Goal: Navigation & Orientation: Find specific page/section

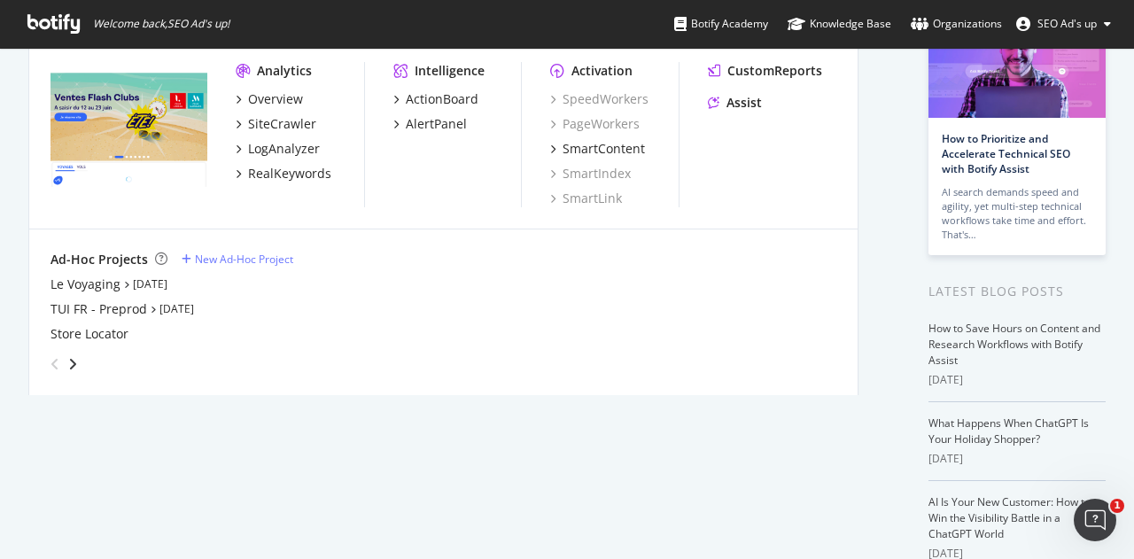
scroll to position [140, 0]
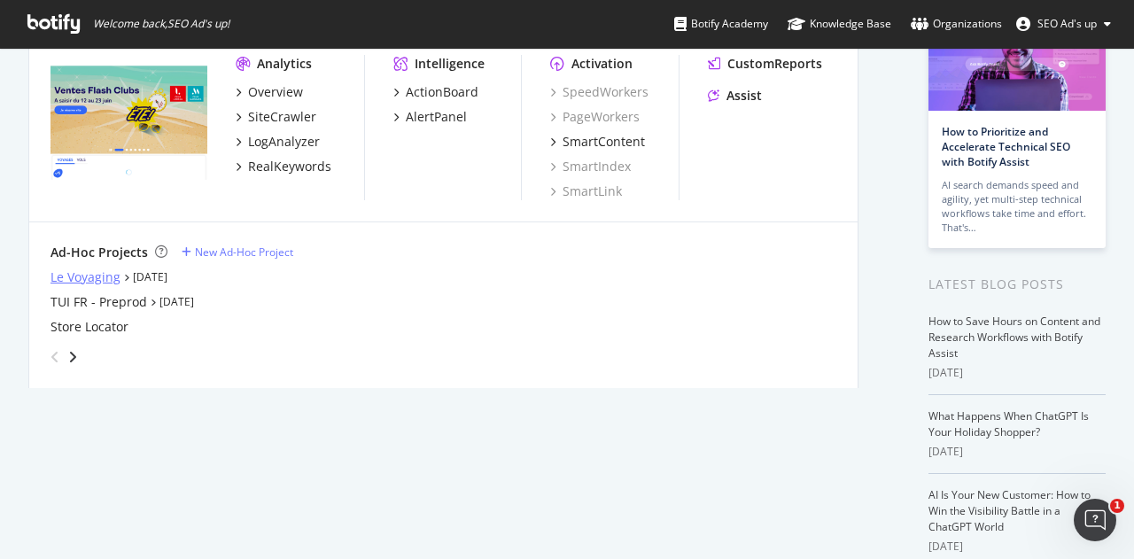
click at [102, 278] on div "Le Voyaging" at bounding box center [85, 277] width 70 height 18
